Goal: Navigation & Orientation: Find specific page/section

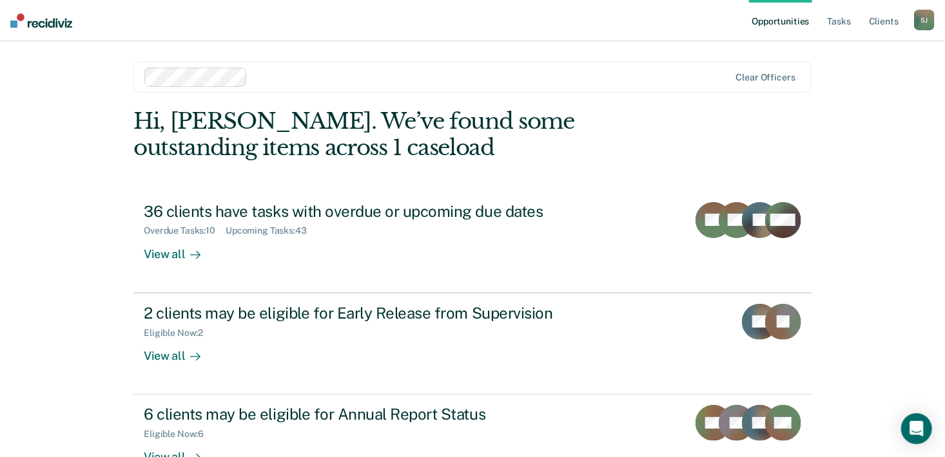
click at [778, 24] on link "Opportunities" at bounding box center [780, 20] width 62 height 41
click at [841, 25] on link "Tasks" at bounding box center [839, 20] width 28 height 41
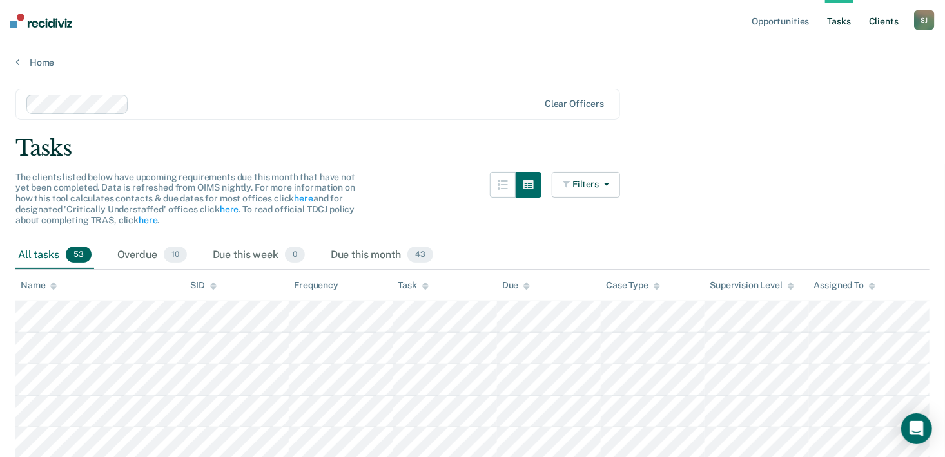
click at [885, 24] on link "Client s" at bounding box center [883, 20] width 35 height 41
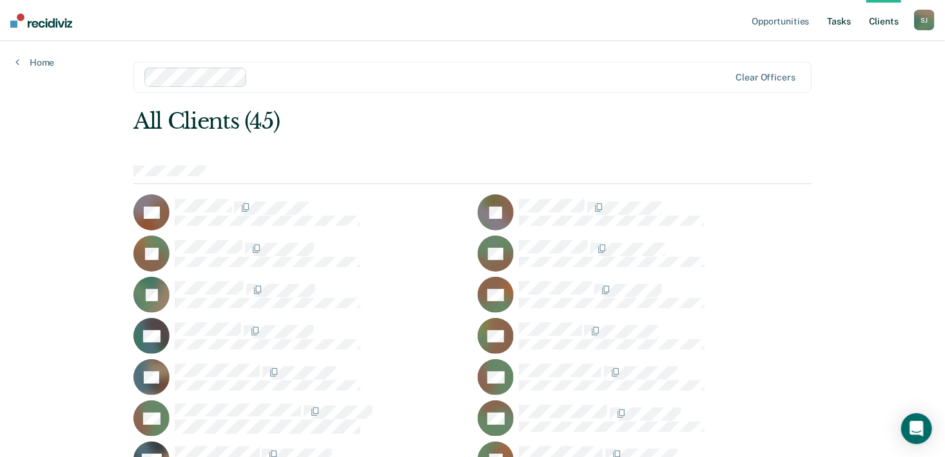
click at [841, 22] on link "Tasks" at bounding box center [839, 20] width 28 height 41
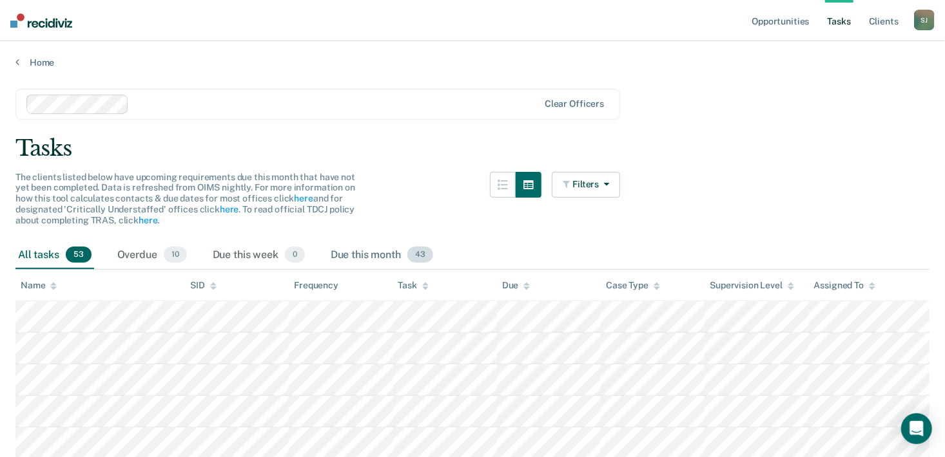
click at [423, 256] on span "43" at bounding box center [420, 255] width 26 height 17
